Goal: Task Accomplishment & Management: Use online tool/utility

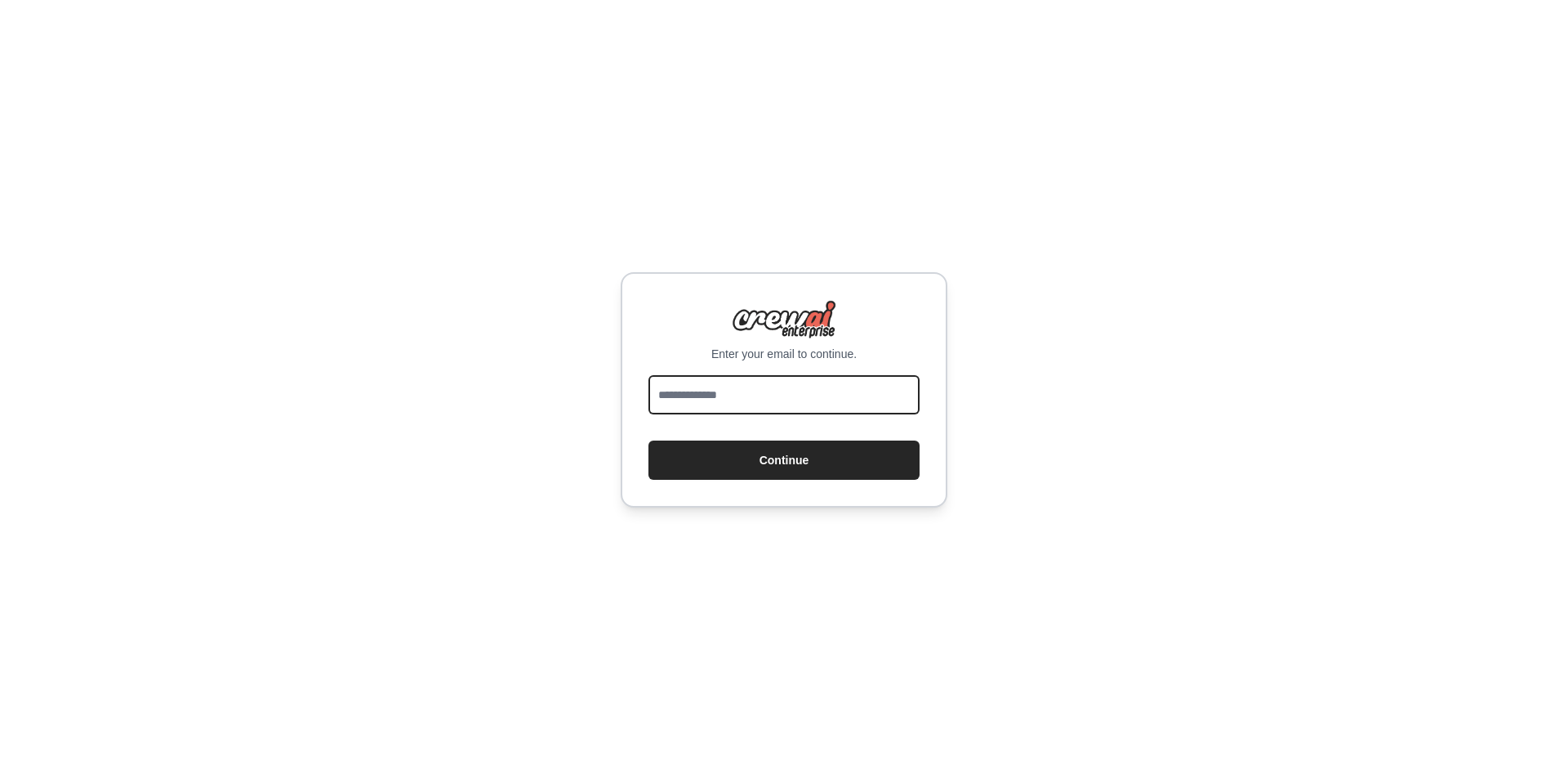
click at [700, 383] on input "email" at bounding box center [784, 394] width 271 height 39
type input "**********"
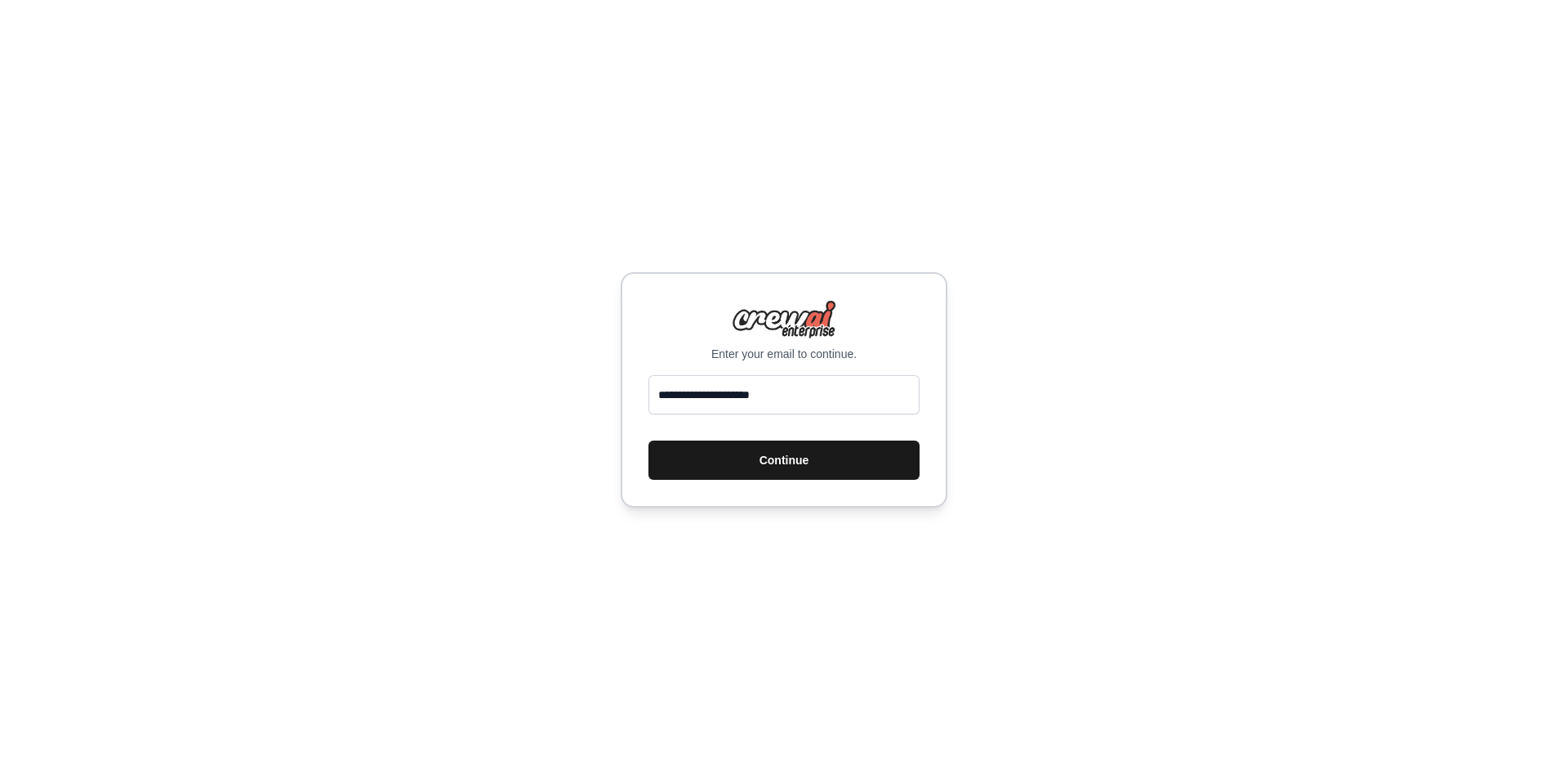
click at [815, 468] on button "Continue" at bounding box center [784, 460] width 271 height 39
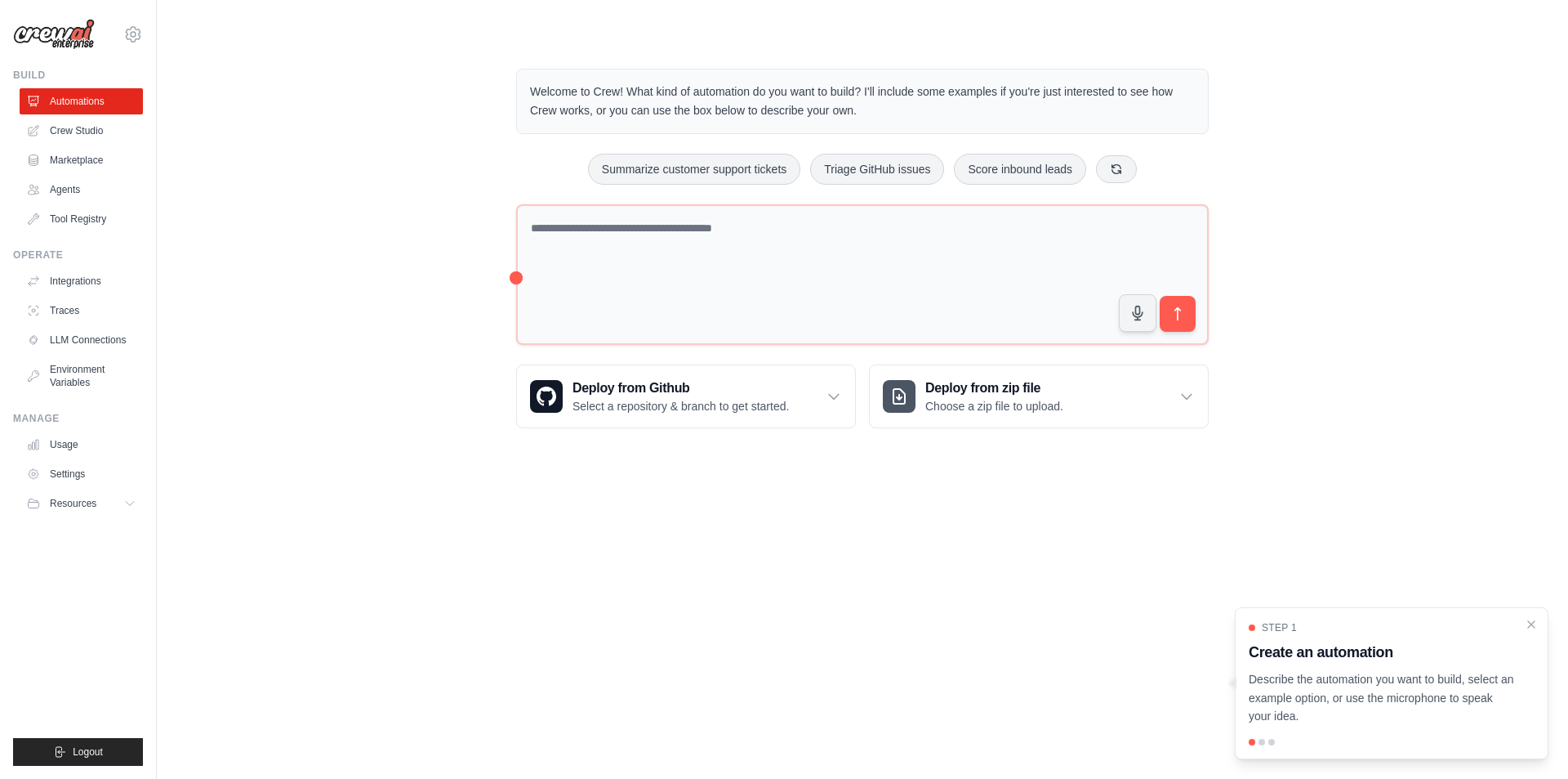
click at [1473, 445] on div "Welcome to Crew! What kind of automation do you want to build? I'll include som…" at bounding box center [863, 249] width 1359 height 412
click at [1536, 624] on icon "Close walkthrough" at bounding box center [1532, 624] width 15 height 15
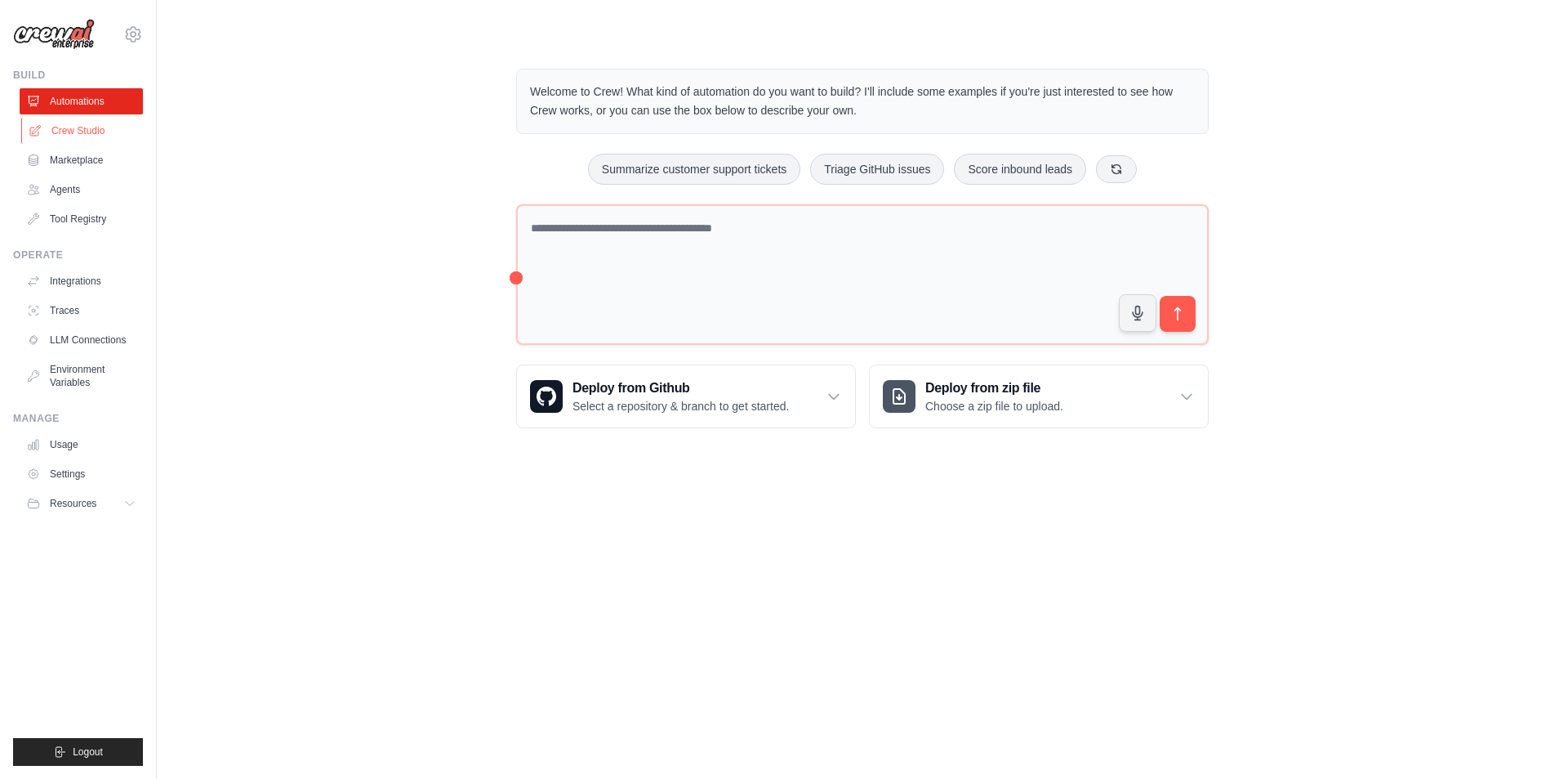
click at [97, 134] on link "Crew Studio" at bounding box center [82, 130] width 123 height 26
